Goal: Information Seeking & Learning: Learn about a topic

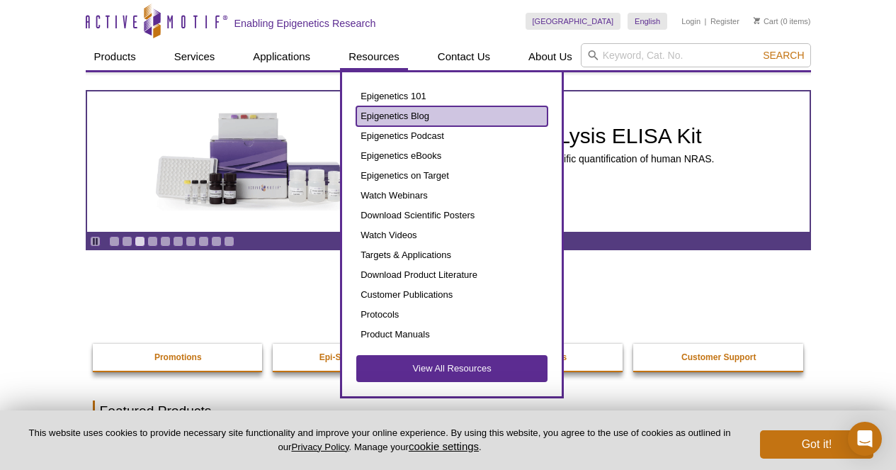
click at [376, 120] on link "Epigenetics Blog" at bounding box center [451, 116] width 191 height 20
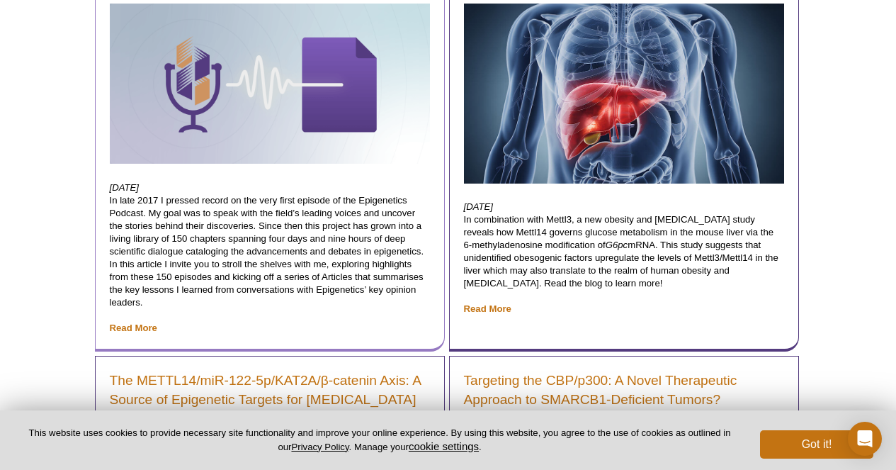
scroll to position [425, 0]
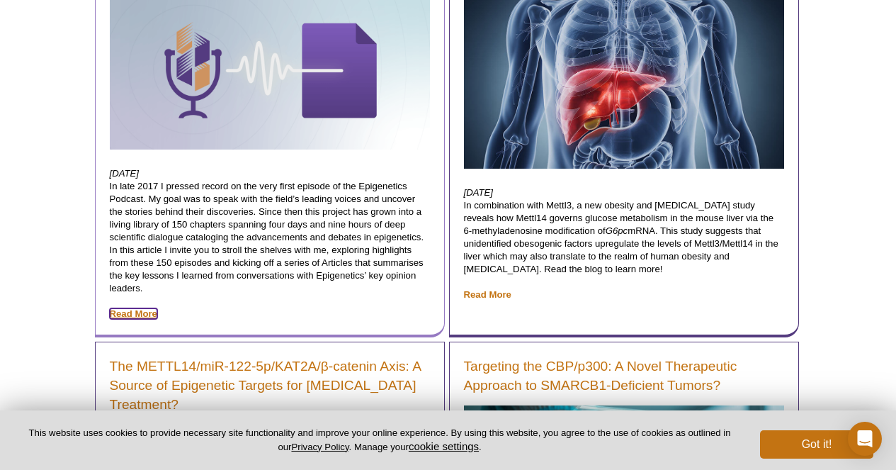
click at [148, 310] on link "Read More" at bounding box center [133, 313] width 47 height 11
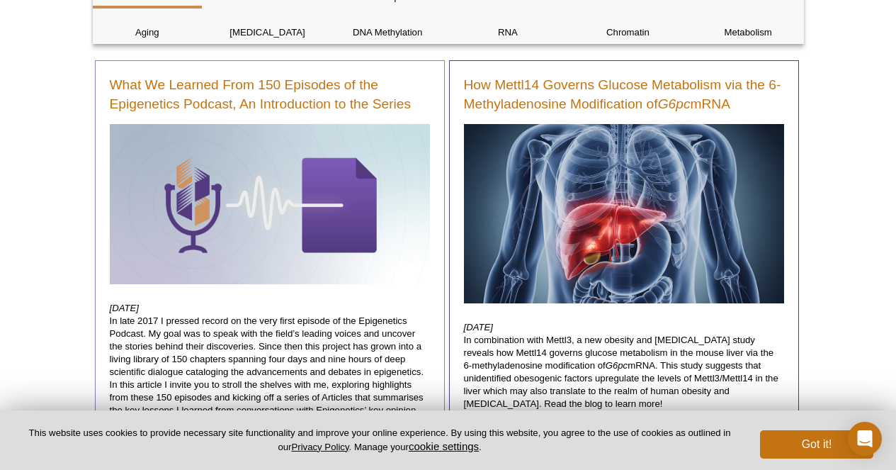
scroll to position [289, 0]
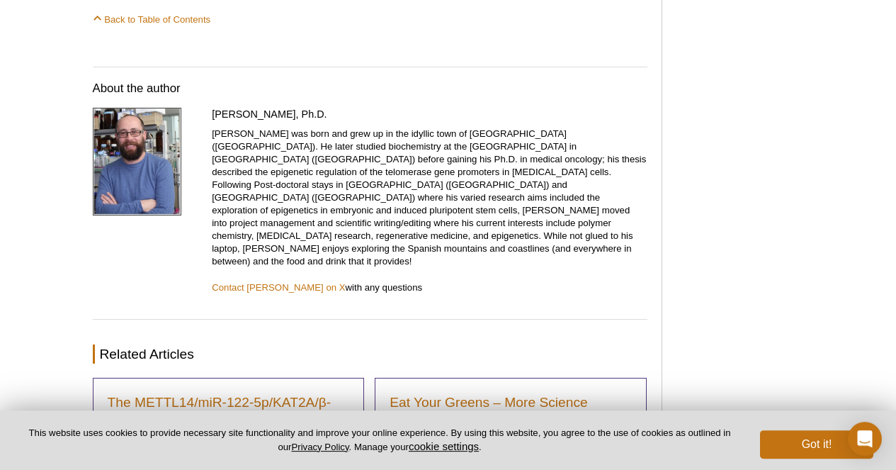
scroll to position [1691, 0]
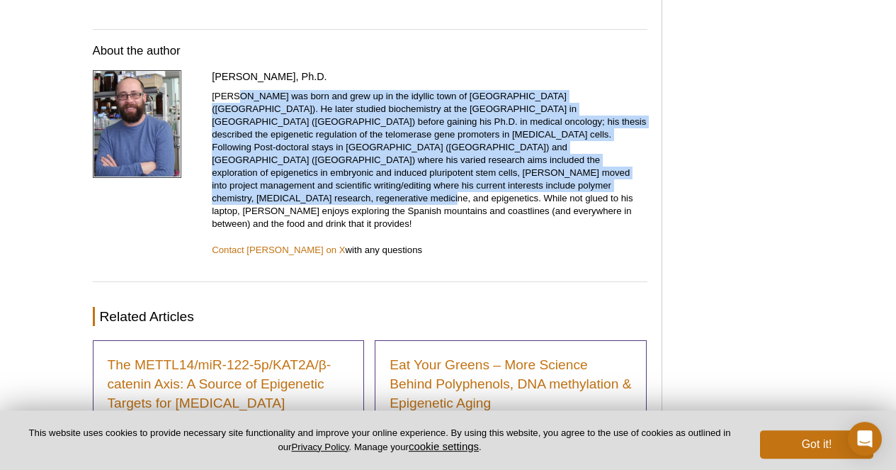
drag, startPoint x: 236, startPoint y: 93, endPoint x: 322, endPoint y: 180, distance: 122.7
click at [322, 180] on p "Stuart was born and grew up in the idyllic town of Lanark (Scotland). He later …" at bounding box center [430, 160] width 436 height 140
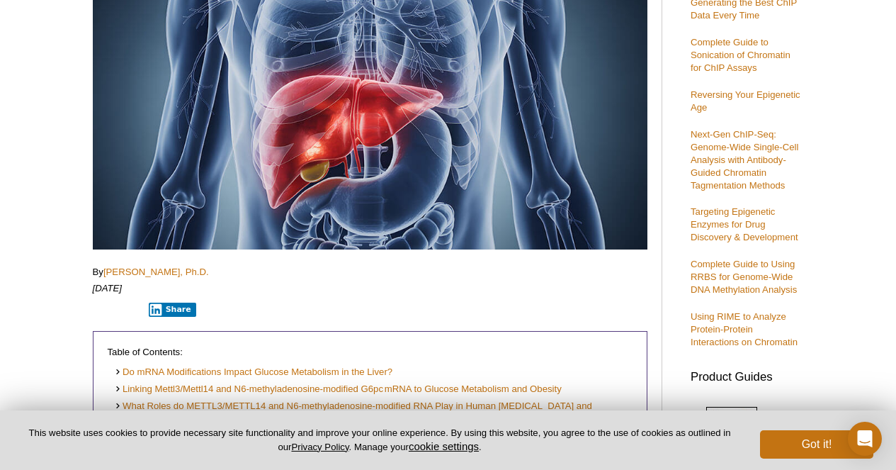
scroll to position [0, 0]
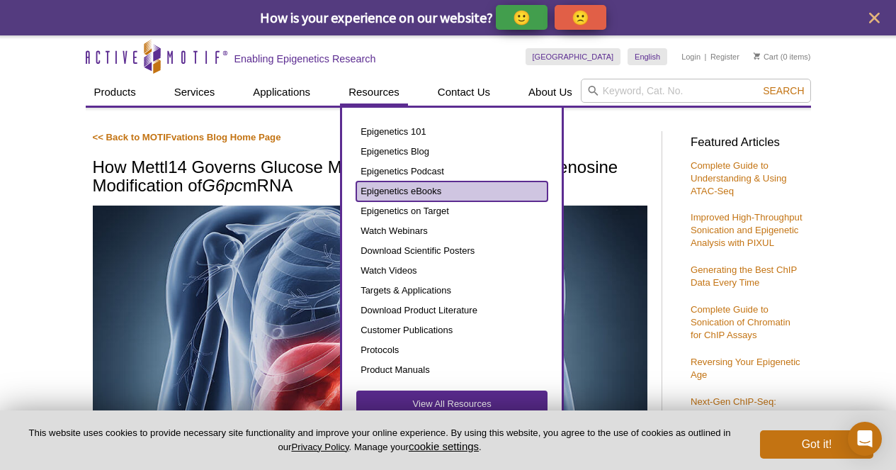
click at [400, 189] on link "Epigenetics eBooks" at bounding box center [451, 191] width 191 height 20
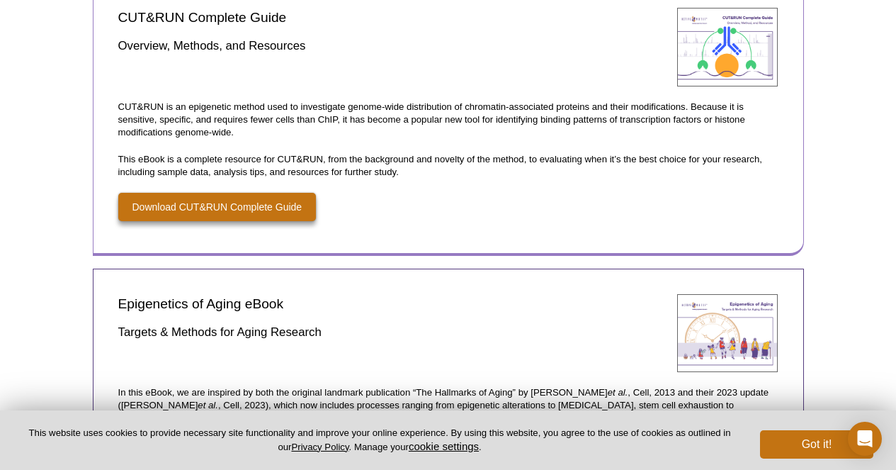
scroll to position [517, 0]
